Goal: Information Seeking & Learning: Check status

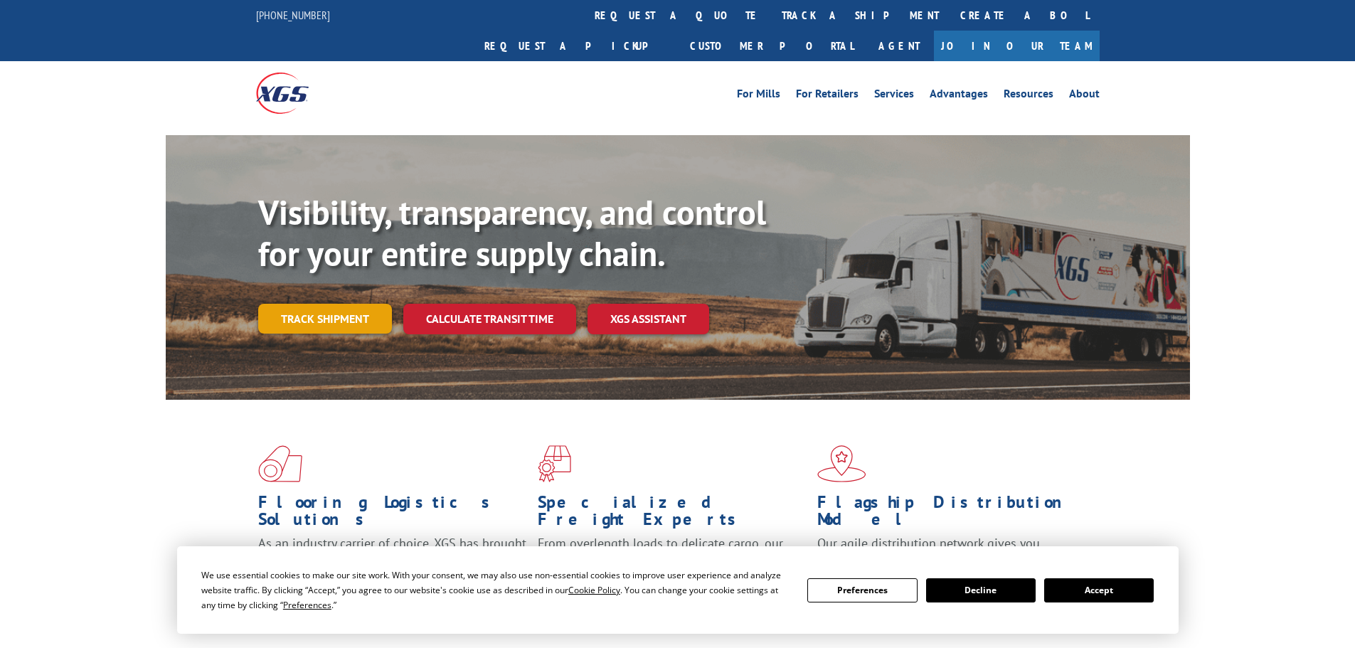
click at [348, 304] on link "Track shipment" at bounding box center [325, 319] width 134 height 30
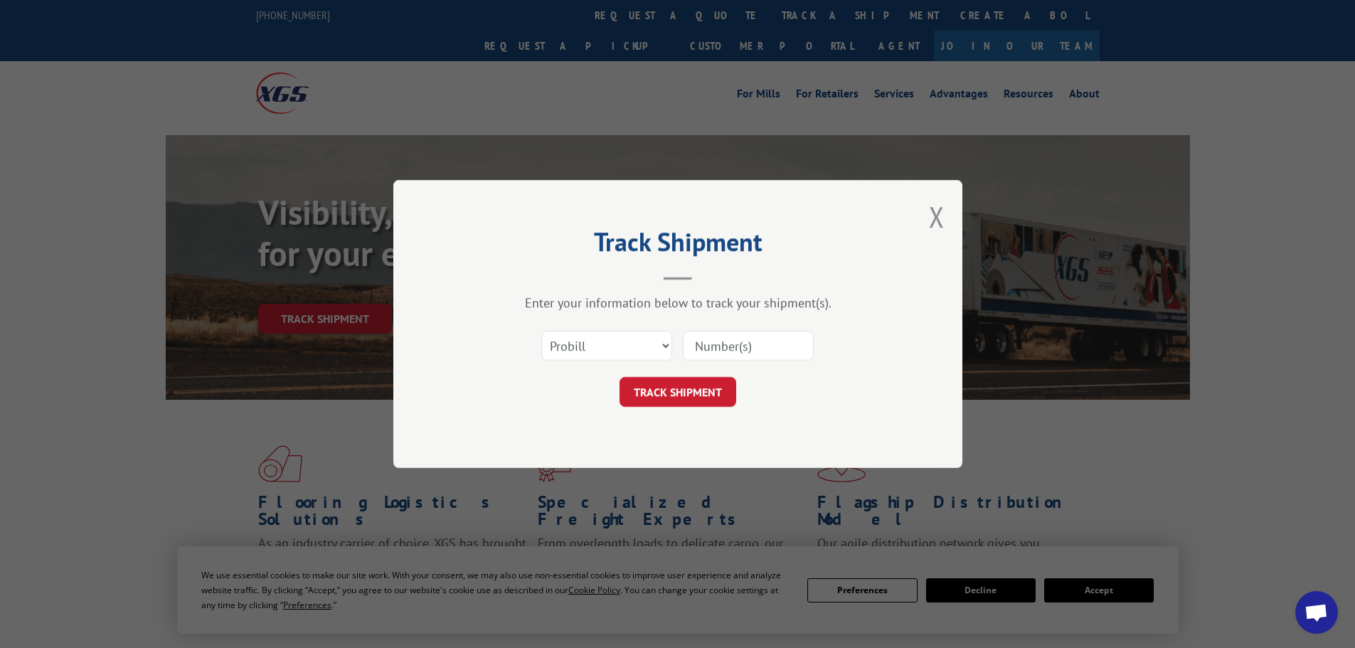
click at [725, 346] on input at bounding box center [748, 346] width 131 height 30
paste input "17450707"
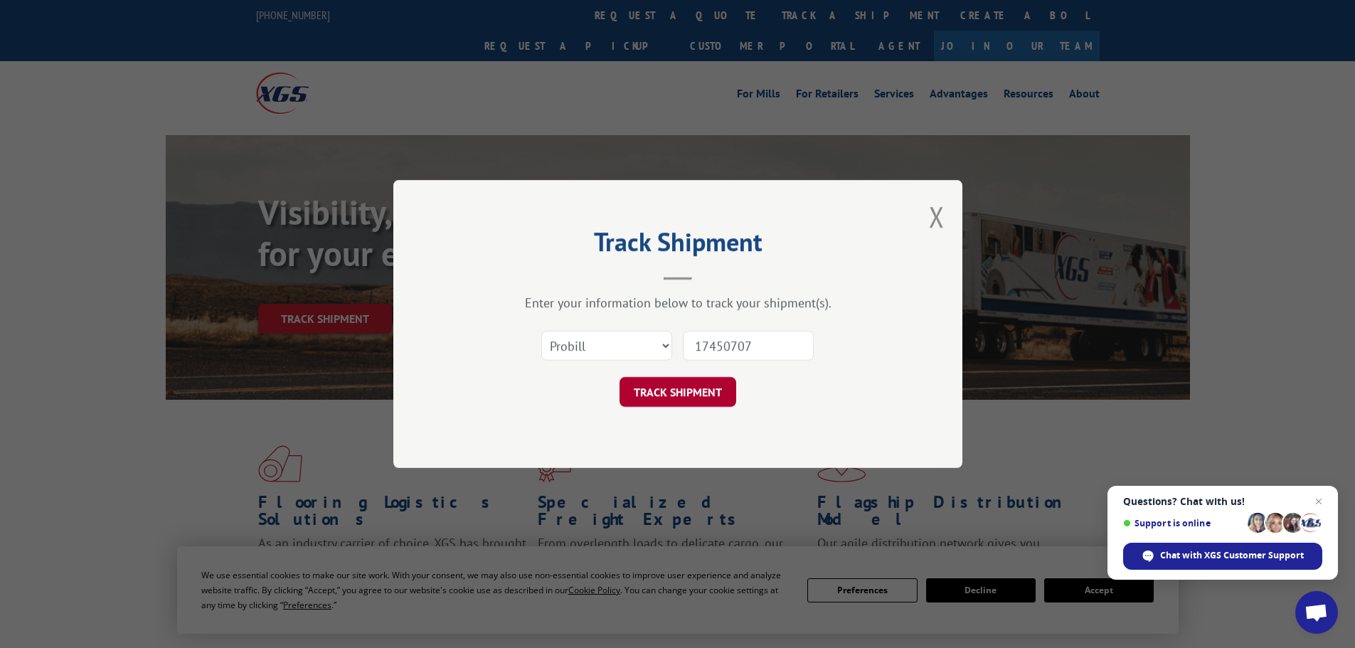
type input "17450707"
click at [697, 383] on button "TRACK SHIPMENT" at bounding box center [677, 392] width 117 height 30
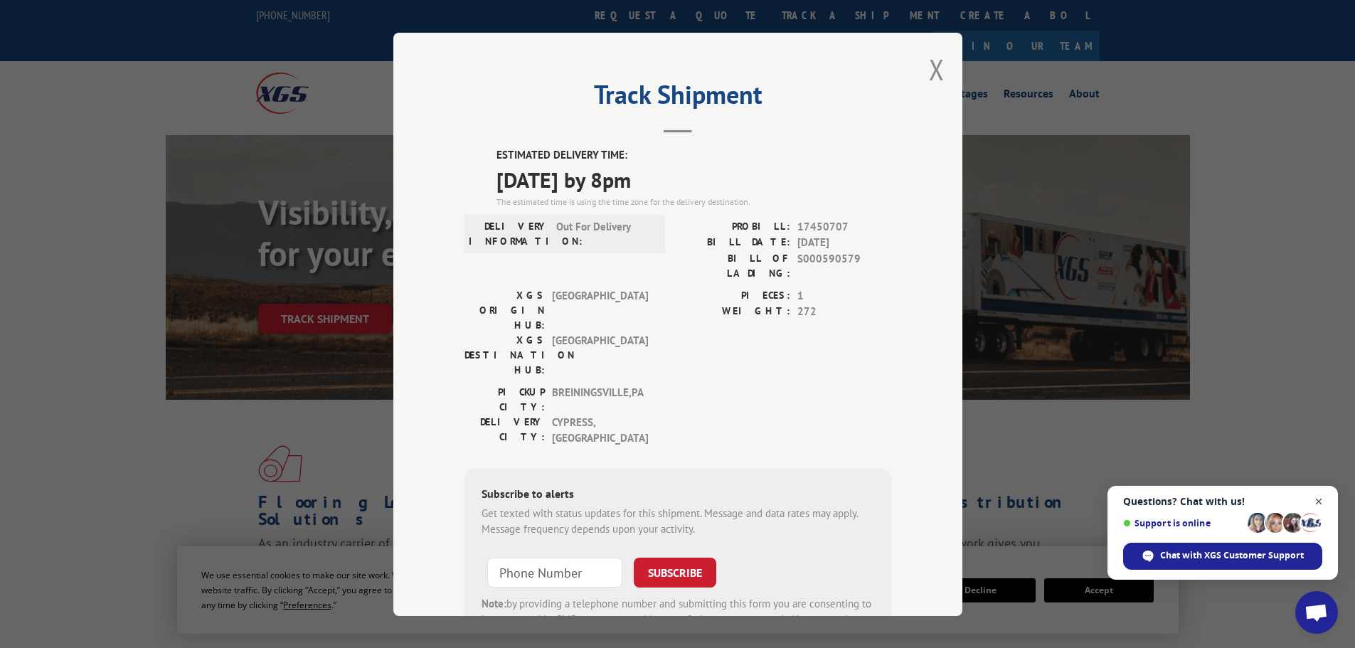
click at [1320, 498] on span "Close chat" at bounding box center [1319, 502] width 18 height 18
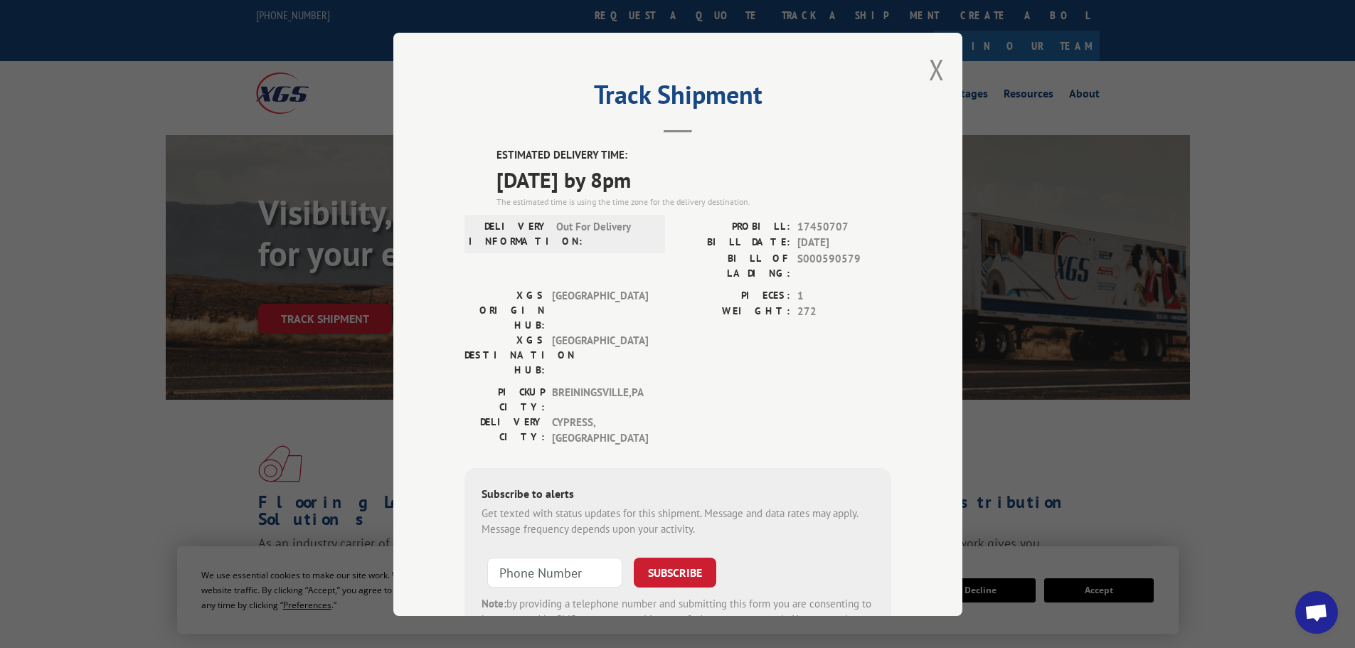
drag, startPoint x: 494, startPoint y: 189, endPoint x: 666, endPoint y: 193, distance: 172.8
click at [666, 193] on span "[DATE] by 8pm" at bounding box center [693, 179] width 395 height 32
drag, startPoint x: 686, startPoint y: 176, endPoint x: 469, endPoint y: 171, distance: 216.2
click at [469, 171] on div "ESTIMATED DELIVERY TIME: [DATE] by 8pm The estimated time is using the time zon…" at bounding box center [677, 403] width 427 height 513
copy span "[DATE] by 8pm"
